Goal: Information Seeking & Learning: Learn about a topic

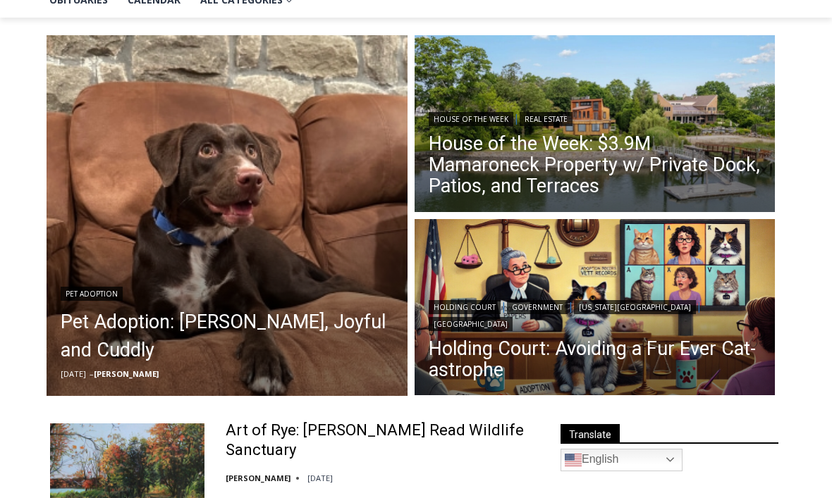
scroll to position [173, 0]
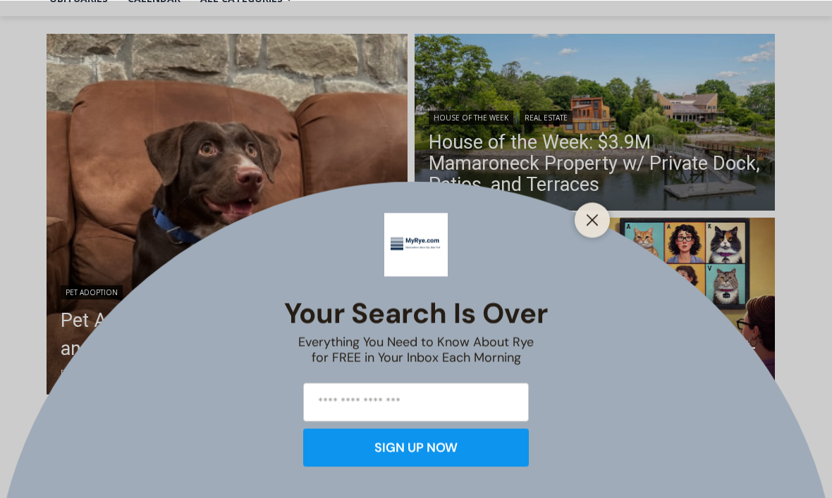
click at [595, 230] on button "Close" at bounding box center [592, 220] width 20 height 20
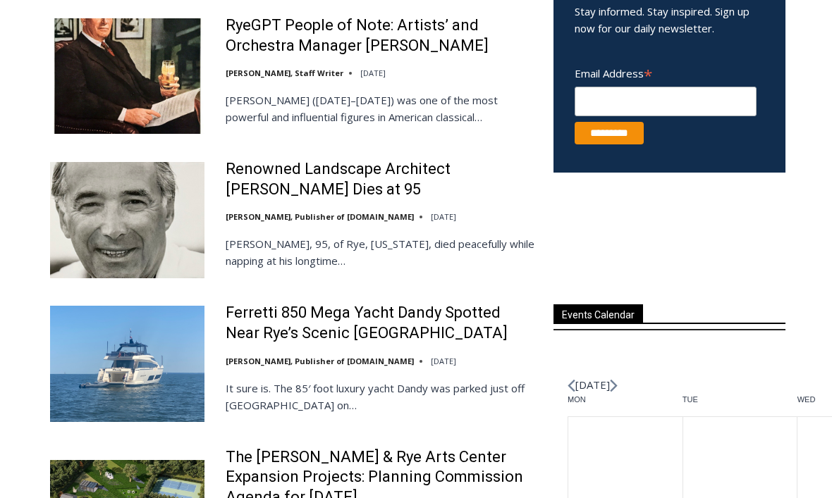
scroll to position [721, 0]
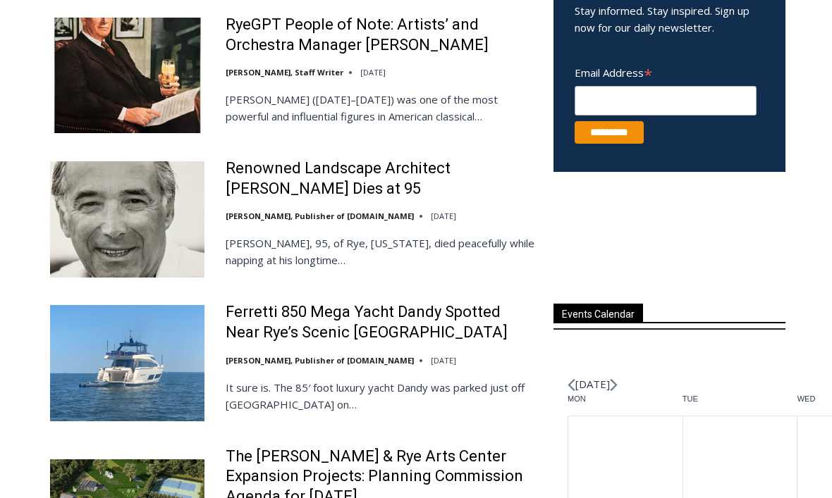
click at [348, 175] on link "Renowned Landscape Architect [PERSON_NAME] Dies at 95" at bounding box center [381, 179] width 310 height 40
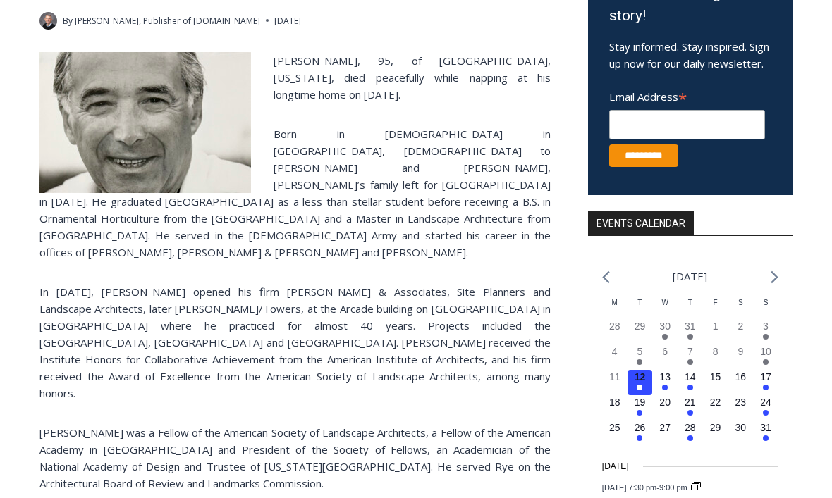
scroll to position [298, 0]
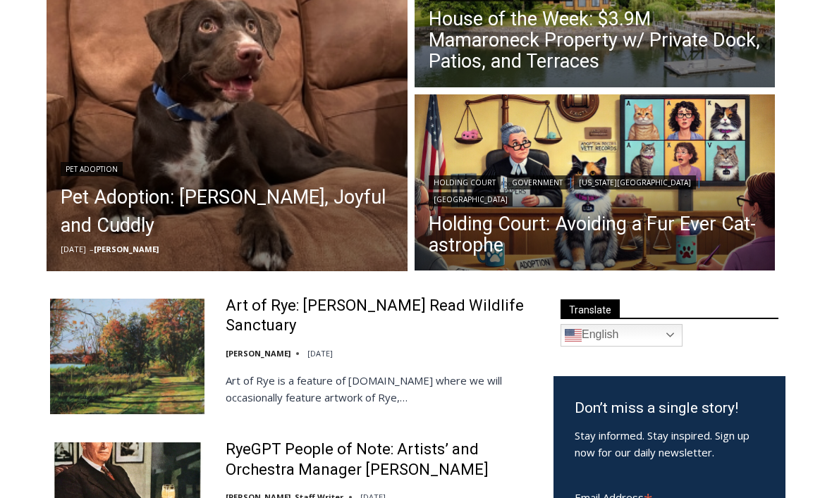
scroll to position [296, 0]
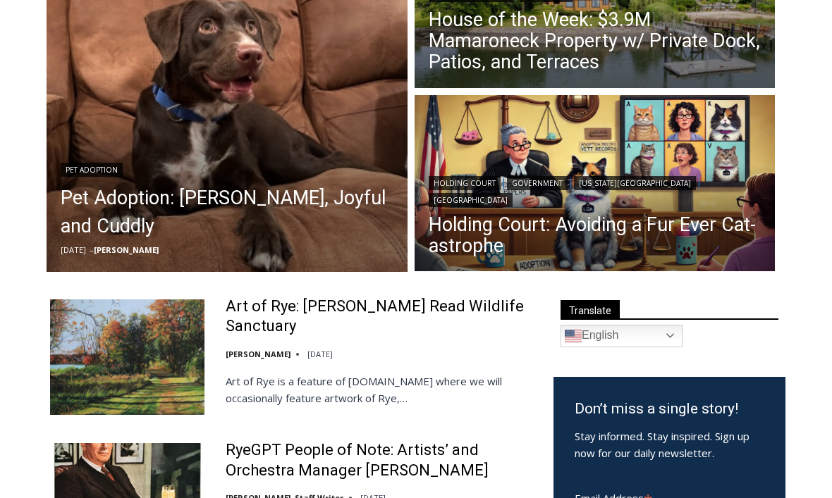
click at [655, 193] on div "Holding Court | Government | New York State | Rye City Court" at bounding box center [595, 190] width 333 height 34
click at [742, 146] on img "Read More Holding Court: Avoiding a Fur Ever Cat-astrophe" at bounding box center [595, 185] width 361 height 180
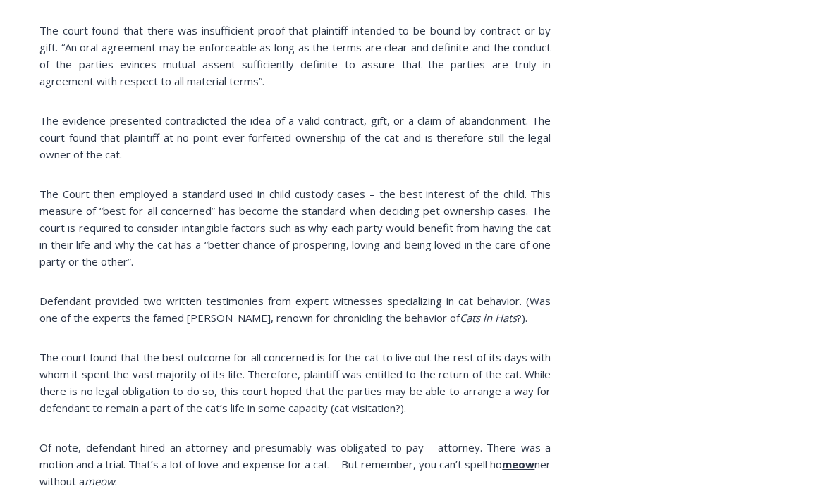
scroll to position [1855, 0]
